Goal: Task Accomplishment & Management: Manage account settings

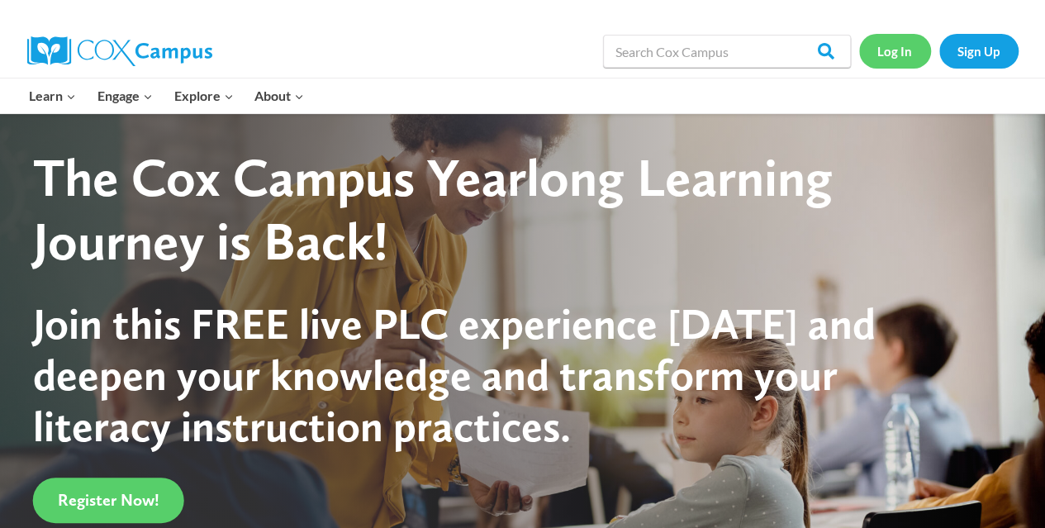
click at [892, 54] on link "Log In" at bounding box center [895, 51] width 72 height 34
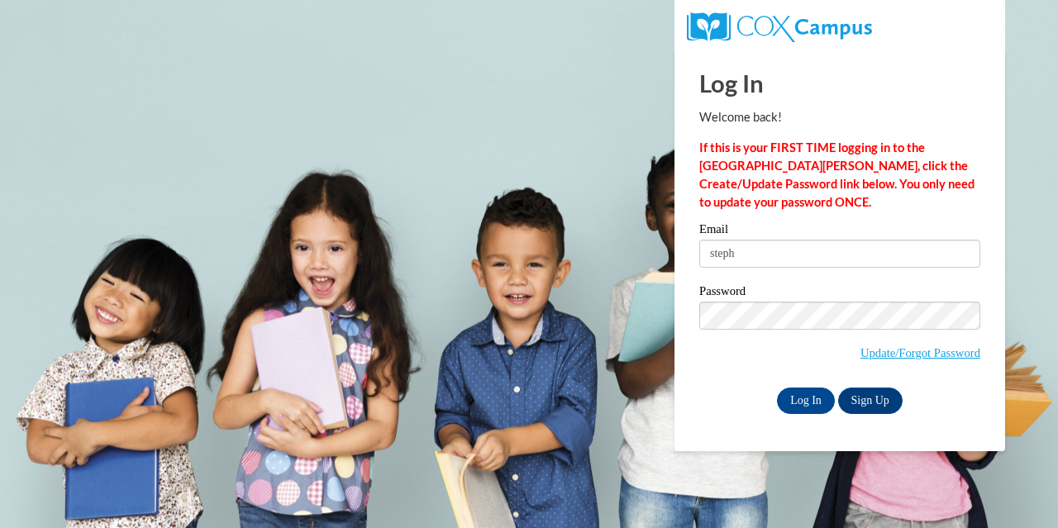
type input "stephaniemoss@townscountyschools.org"
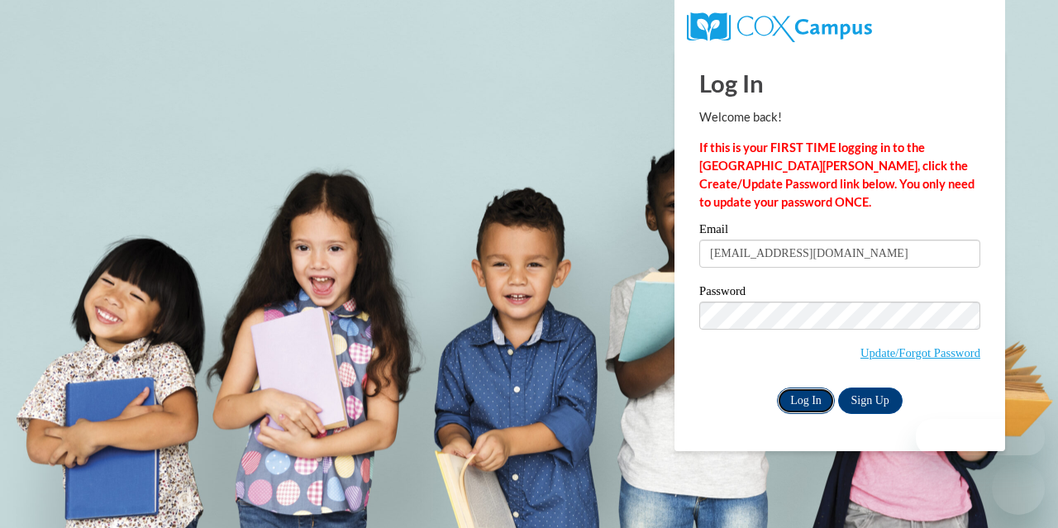
click at [797, 399] on input "Log In" at bounding box center [806, 401] width 58 height 26
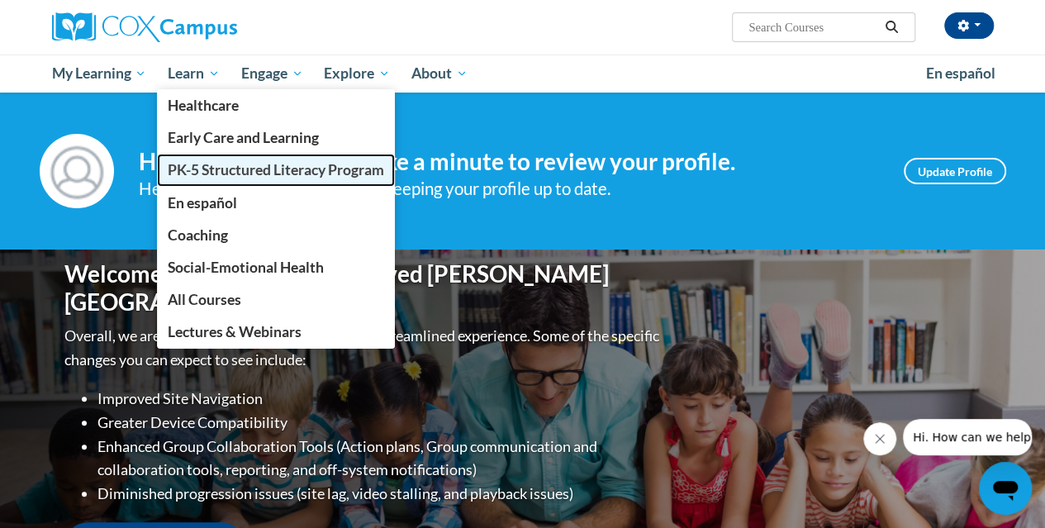
click at [221, 166] on span "PK-5 Structured Literacy Program" at bounding box center [276, 169] width 216 height 17
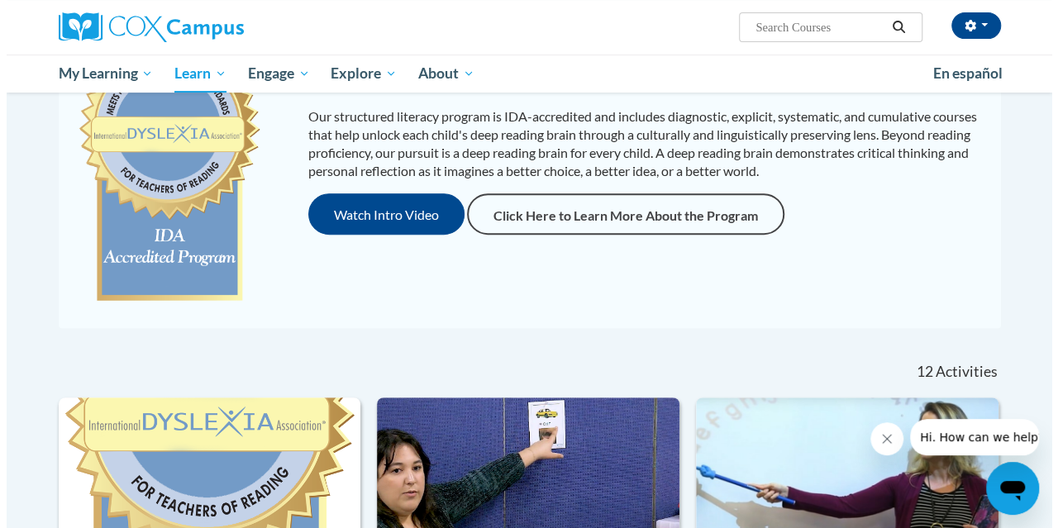
scroll to position [169, 0]
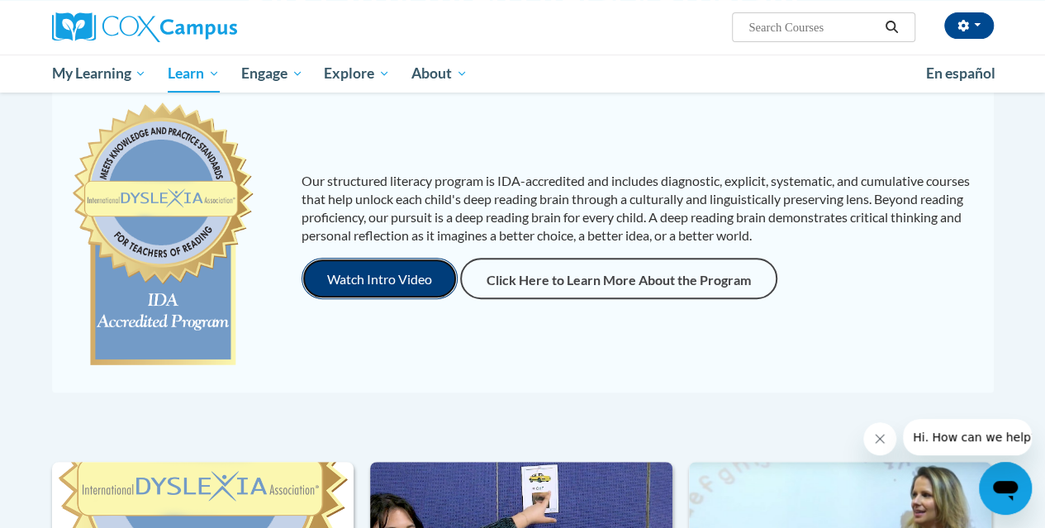
click at [381, 272] on button "Watch Intro Video" at bounding box center [380, 278] width 156 height 41
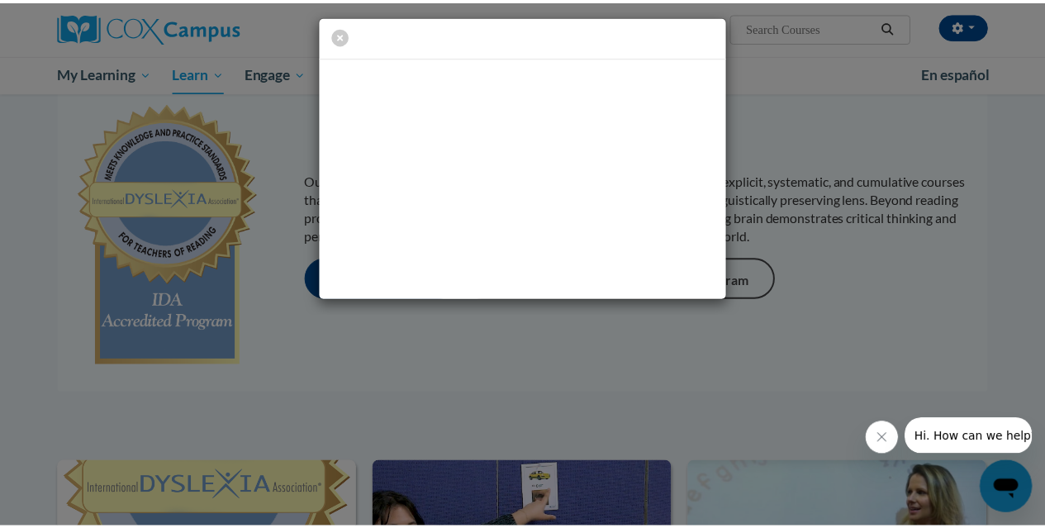
scroll to position [0, 0]
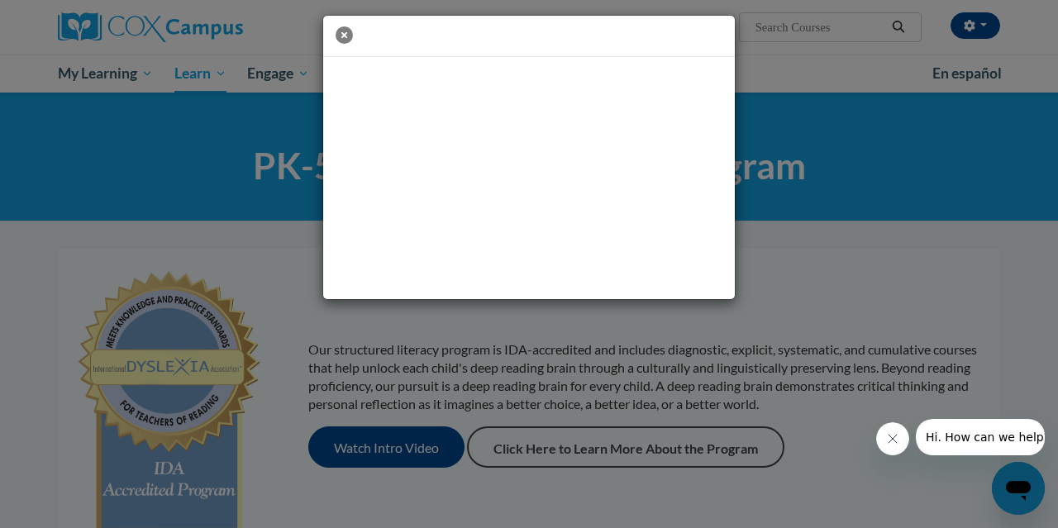
click at [340, 33] on icon "button" at bounding box center [343, 34] width 17 height 17
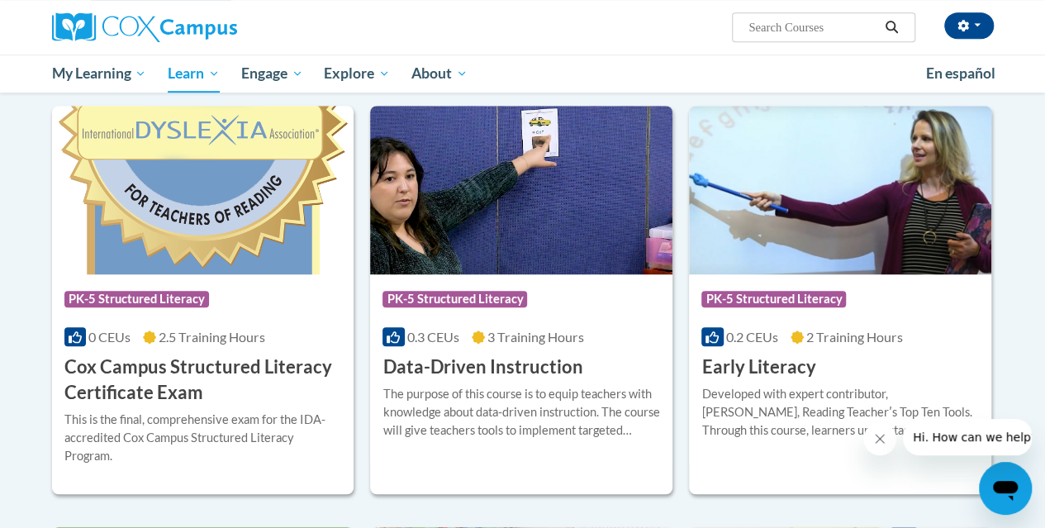
scroll to position [531, 0]
